Goal: Communication & Community: Answer question/provide support

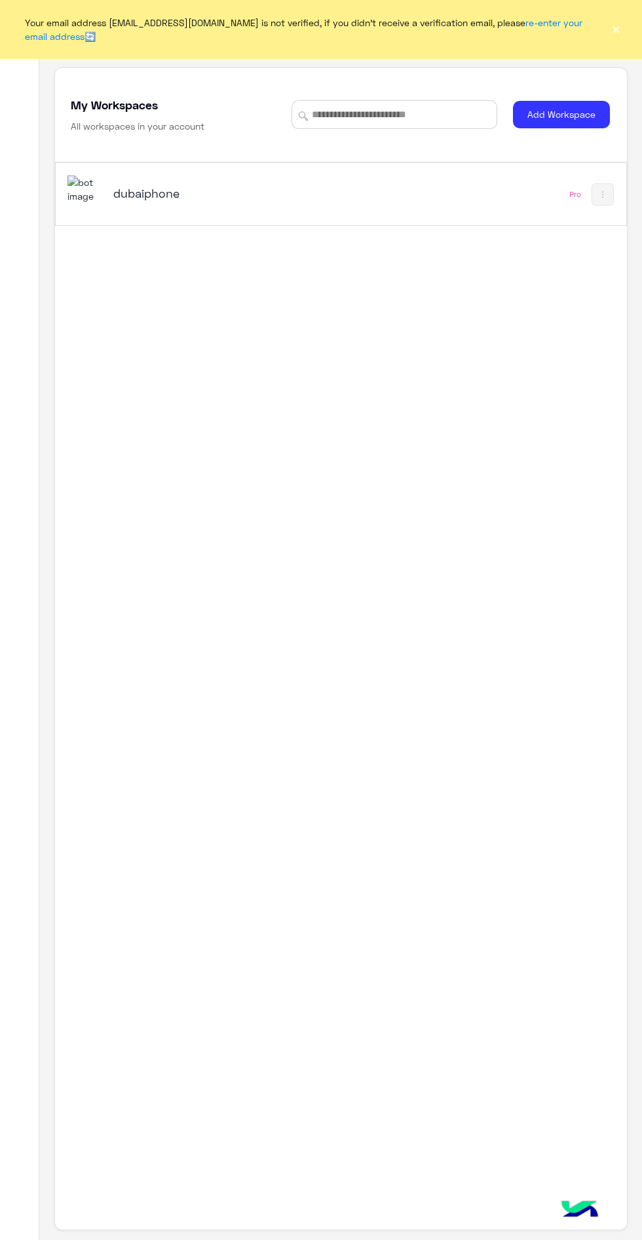
click at [130, 193] on h5 "dubaiphone" at bounding box center [211, 193] width 196 height 16
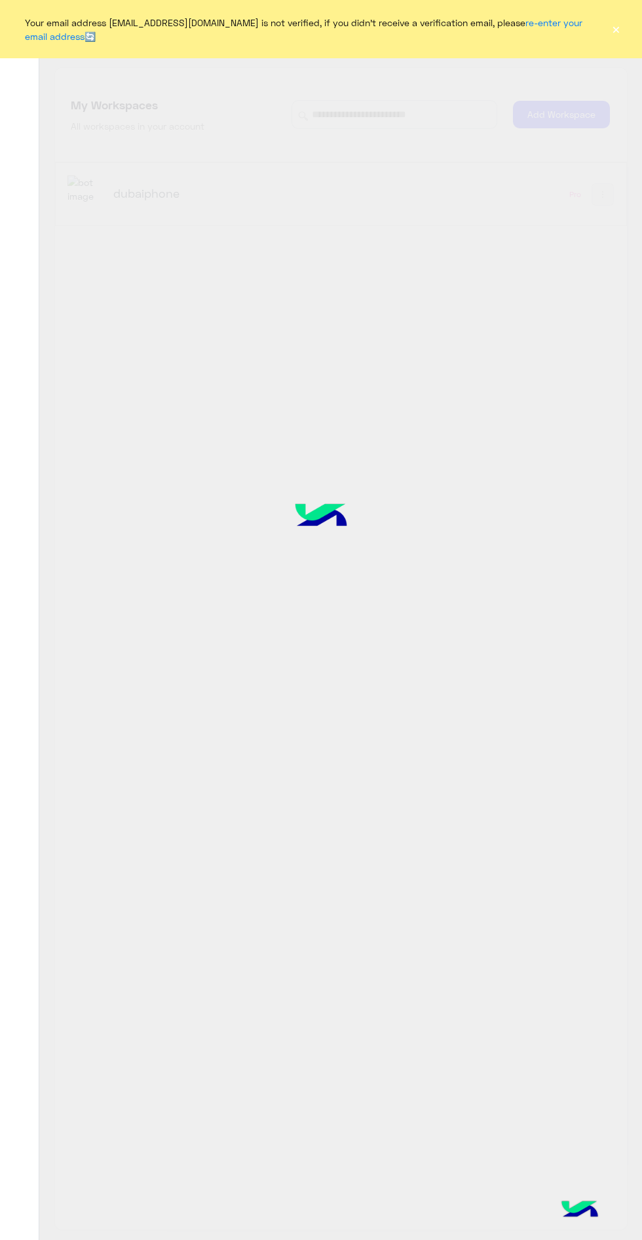
click at [613, 30] on button "×" at bounding box center [616, 29] width 12 height 13
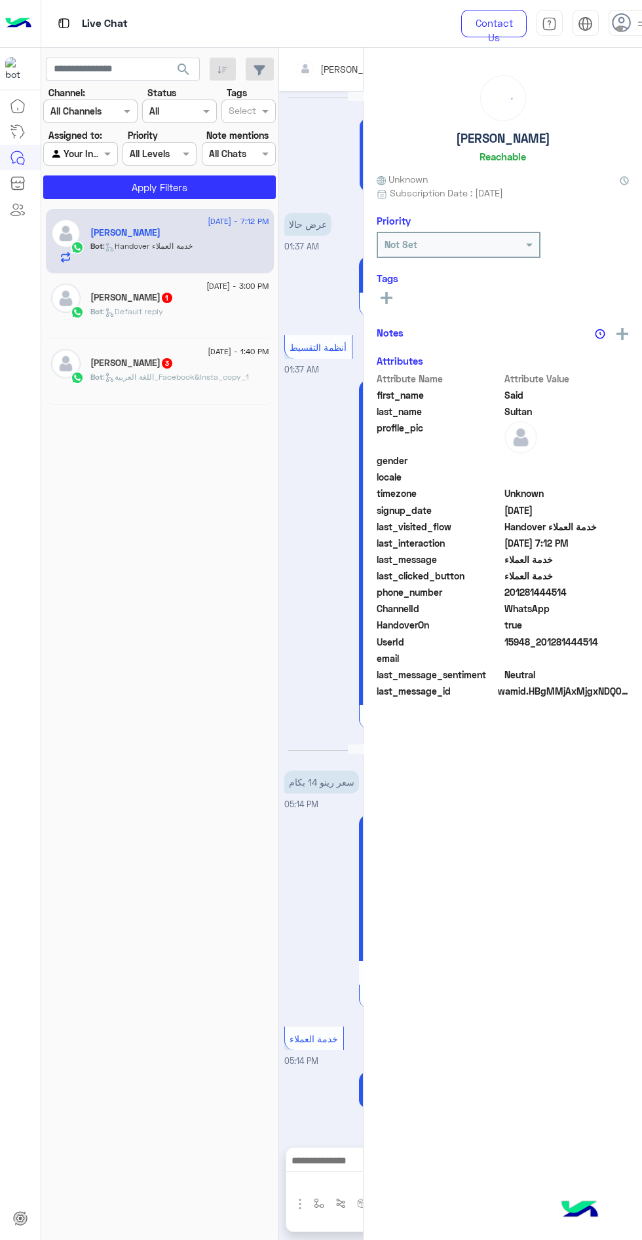
click at [619, 28] on span at bounding box center [619, 29] width 7 height 7
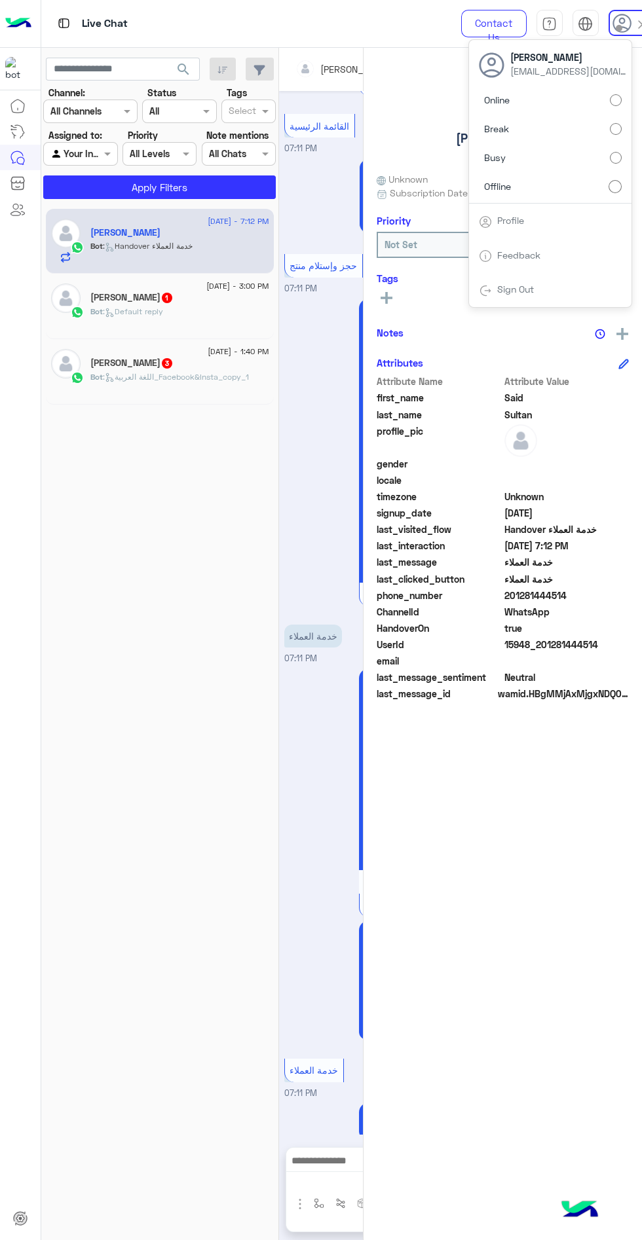
click at [564, 111] on label "Online" at bounding box center [550, 100] width 143 height 24
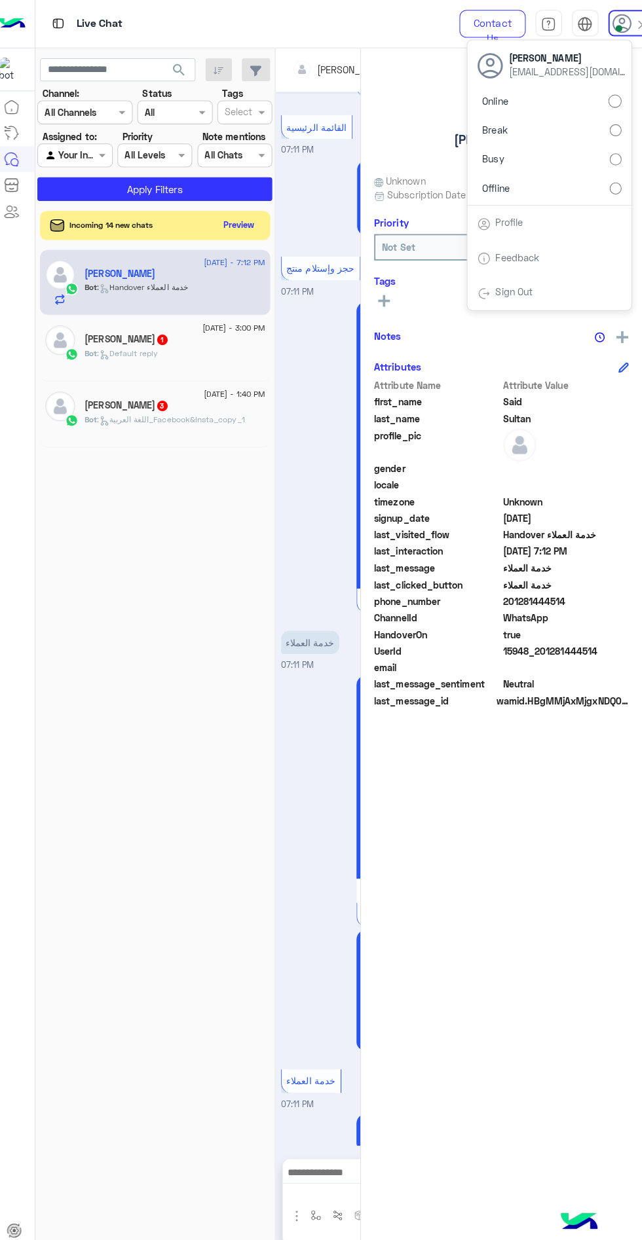
scroll to position [0, 0]
